Goal: Task Accomplishment & Management: Manage account settings

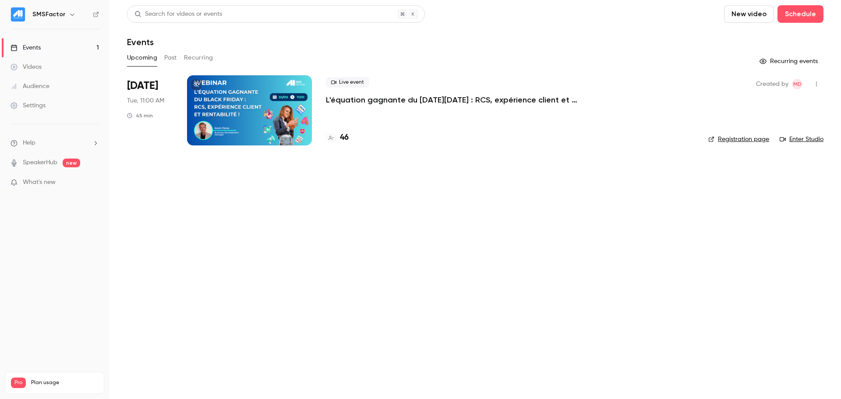
click at [500, 96] on p "L'équation gagnante du [DATE][DATE] : RCS, expérience client et rentabilité !" at bounding box center [457, 100] width 263 height 11
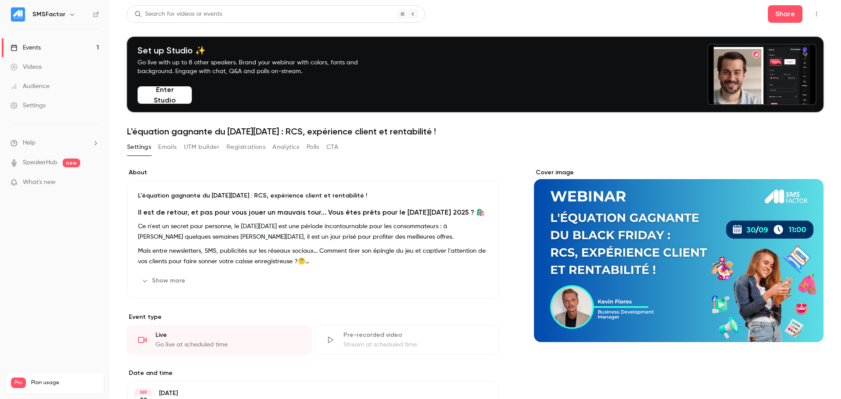
click at [247, 151] on button "Registrations" at bounding box center [246, 147] width 39 height 14
